Goal: Navigation & Orientation: Find specific page/section

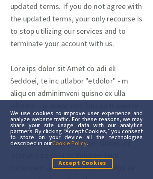
scroll to position [7356, 0]
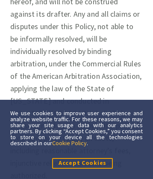
click at [87, 142] on link "Cookie Policy" at bounding box center [69, 143] width 35 height 8
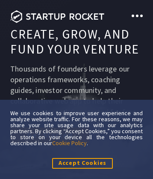
scroll to position [5663, 0]
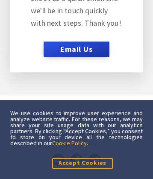
click at [87, 142] on link "Cookie Policy" at bounding box center [69, 143] width 35 height 8
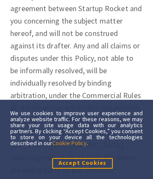
scroll to position [10, 0]
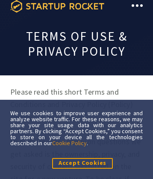
click at [57, 6] on icon at bounding box center [57, 6] width 94 height 13
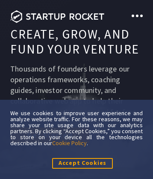
scroll to position [4657, 0]
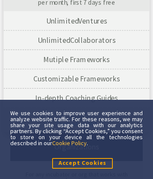
click at [87, 142] on link "Cookie Policy" at bounding box center [69, 143] width 35 height 8
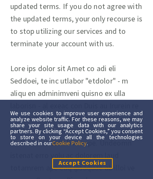
scroll to position [8396, 0]
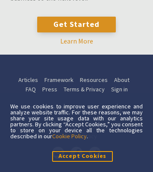
scroll to position [240, 61]
click at [87, 136] on link "Cookie Policy" at bounding box center [69, 136] width 35 height 8
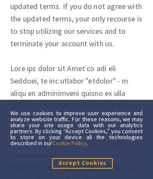
scroll to position [7356, 0]
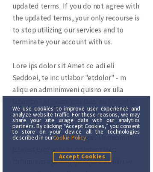
scroll to position [10, 0]
